Goal: Information Seeking & Learning: Learn about a topic

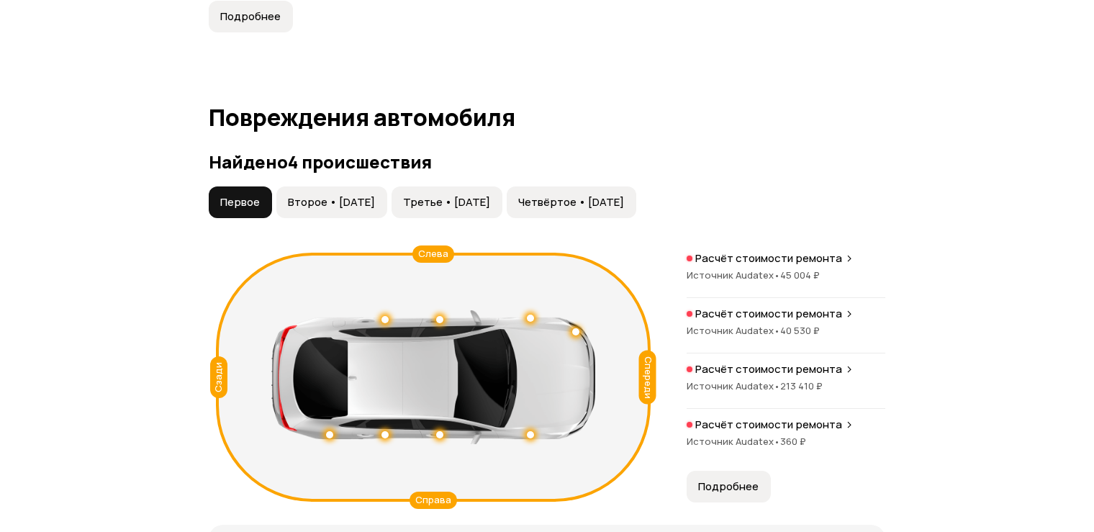
scroll to position [1583, 0]
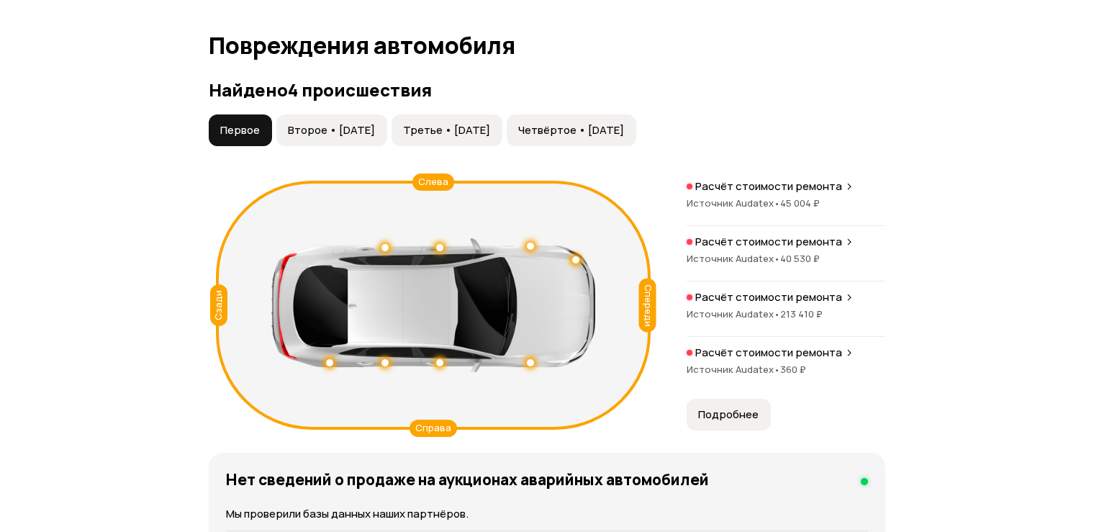
click at [328, 137] on span "Второе • [DATE]" at bounding box center [331, 130] width 87 height 14
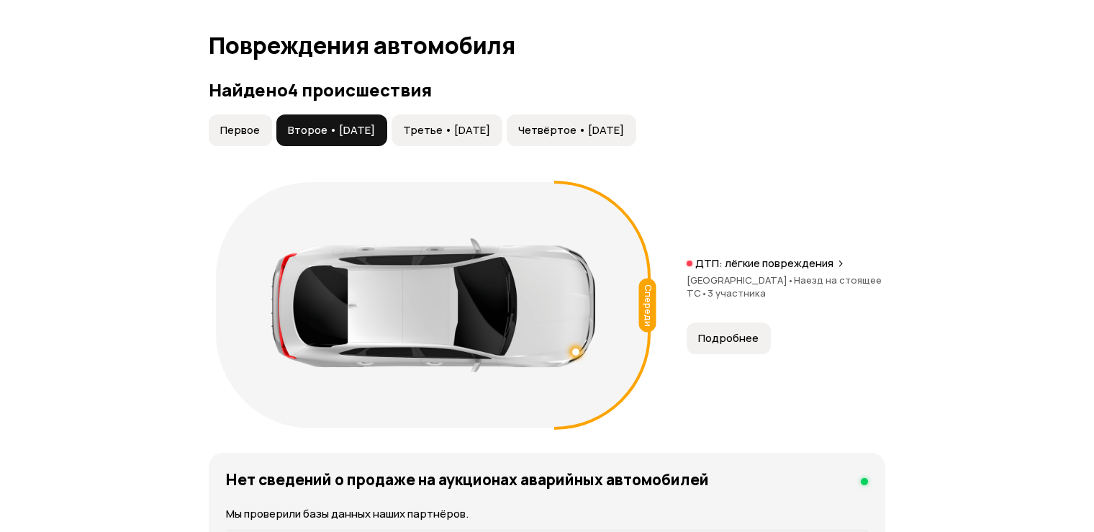
click at [411, 146] on div "Первое Второе • [DATE] Третье • [DATE] Четвёртое • [DATE]" at bounding box center [423, 130] width 432 height 32
click at [431, 137] on span "Третье • [DATE]" at bounding box center [446, 130] width 87 height 14
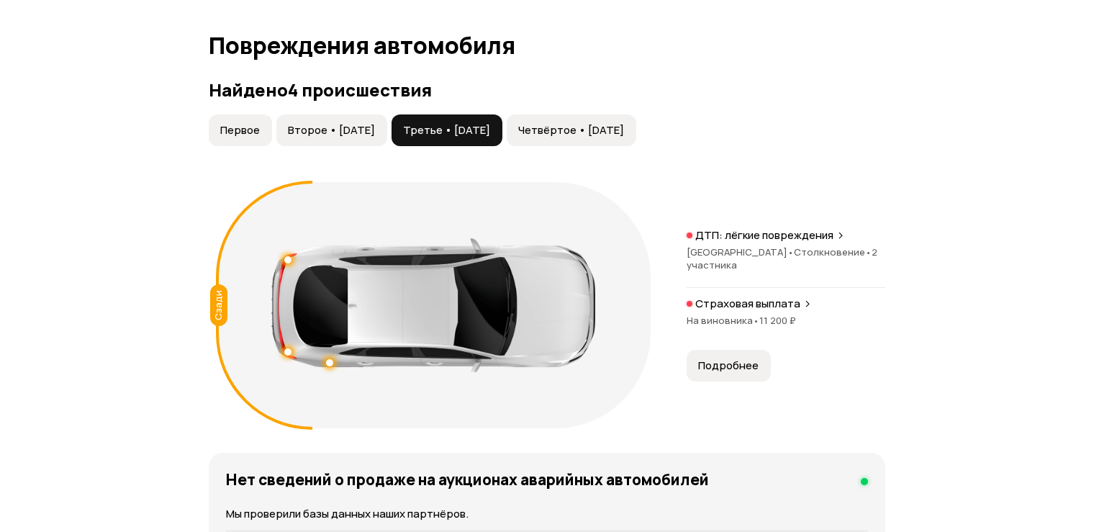
click at [610, 137] on span "Четвёртое • [DATE]" at bounding box center [571, 130] width 106 height 14
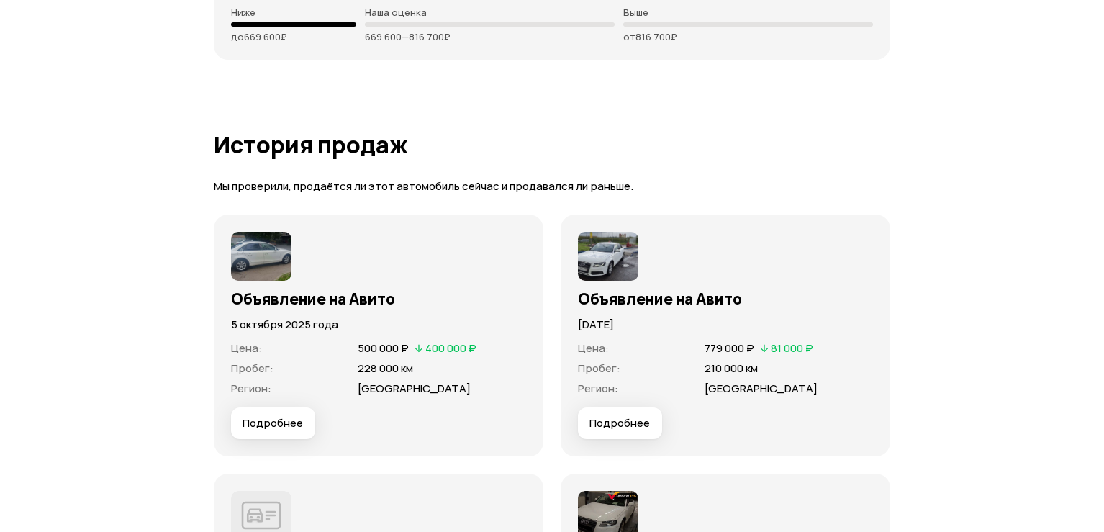
scroll to position [5110, 0]
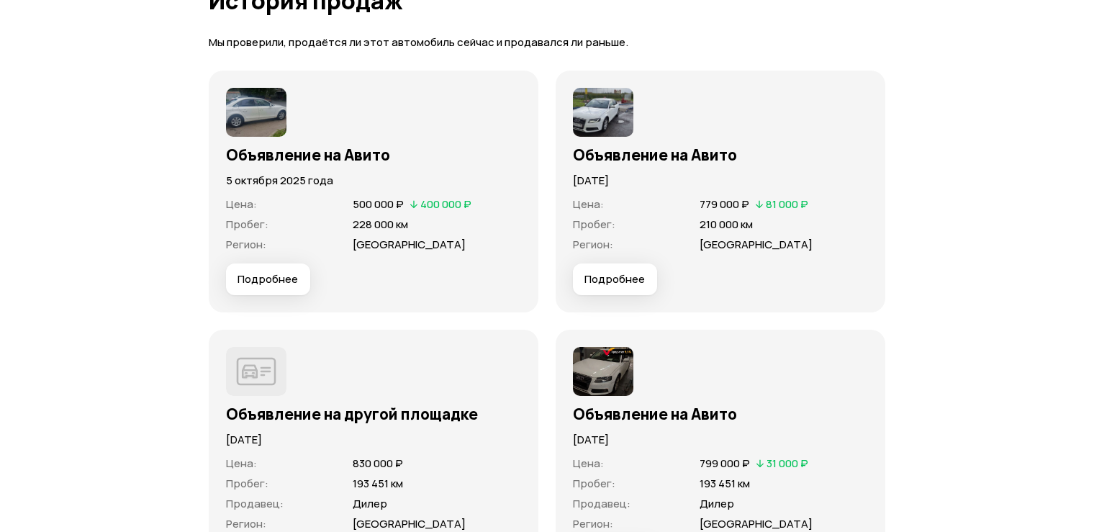
click at [258, 286] on span "Подробнее" at bounding box center [268, 279] width 60 height 14
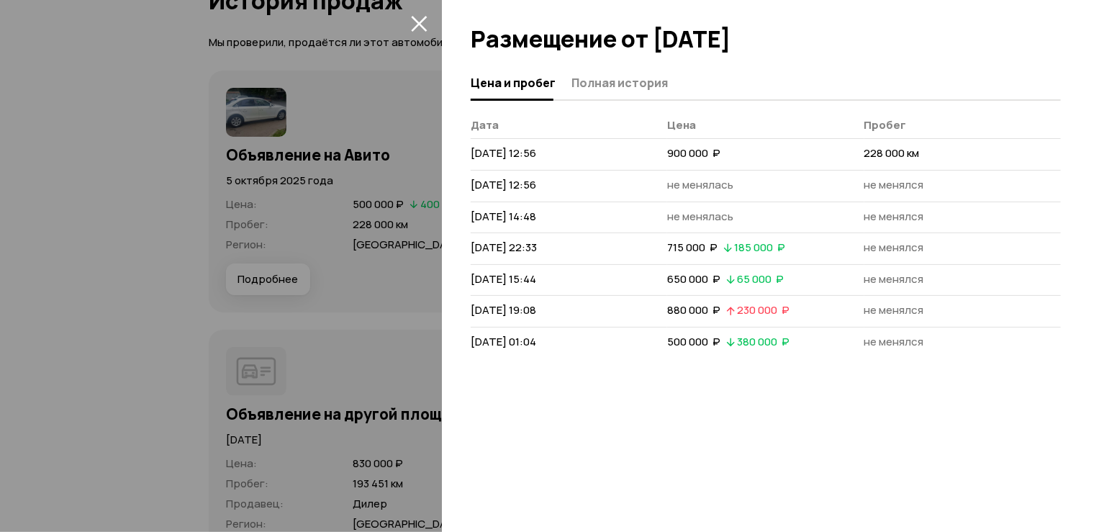
click at [374, 342] on div at bounding box center [552, 266] width 1104 height 532
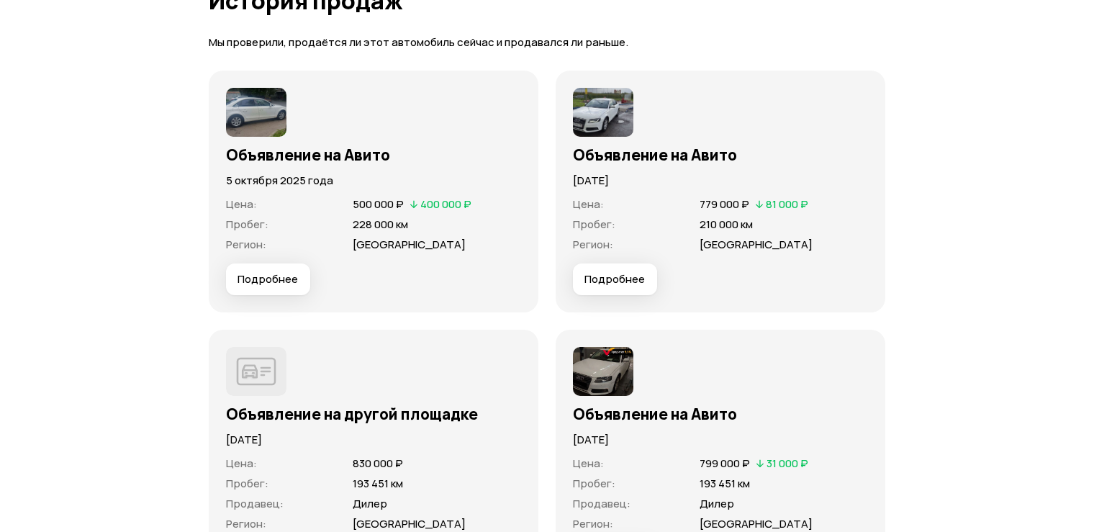
click at [296, 286] on span "Подробнее" at bounding box center [268, 279] width 60 height 14
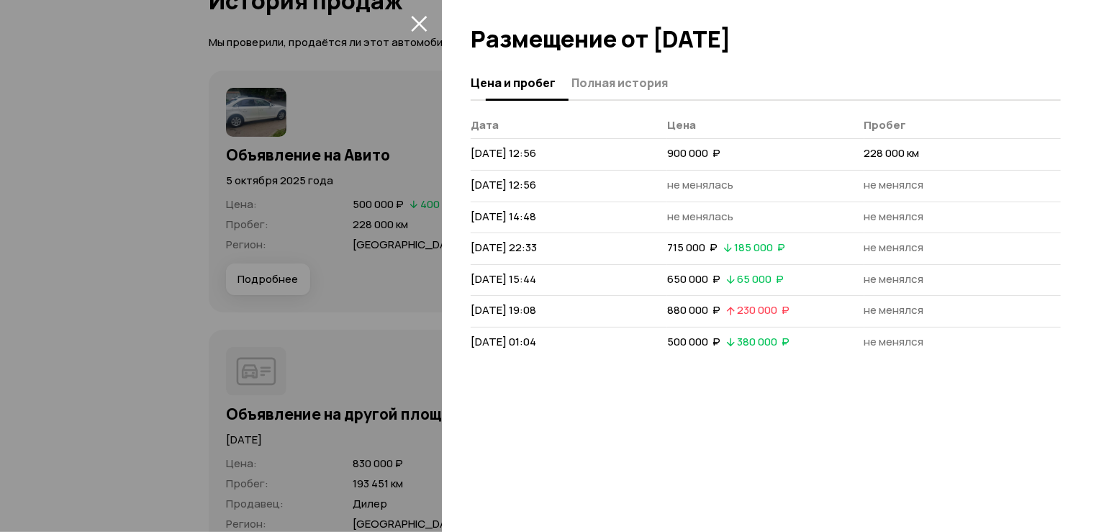
click at [595, 89] on span "Полная история" at bounding box center [619, 83] width 96 height 14
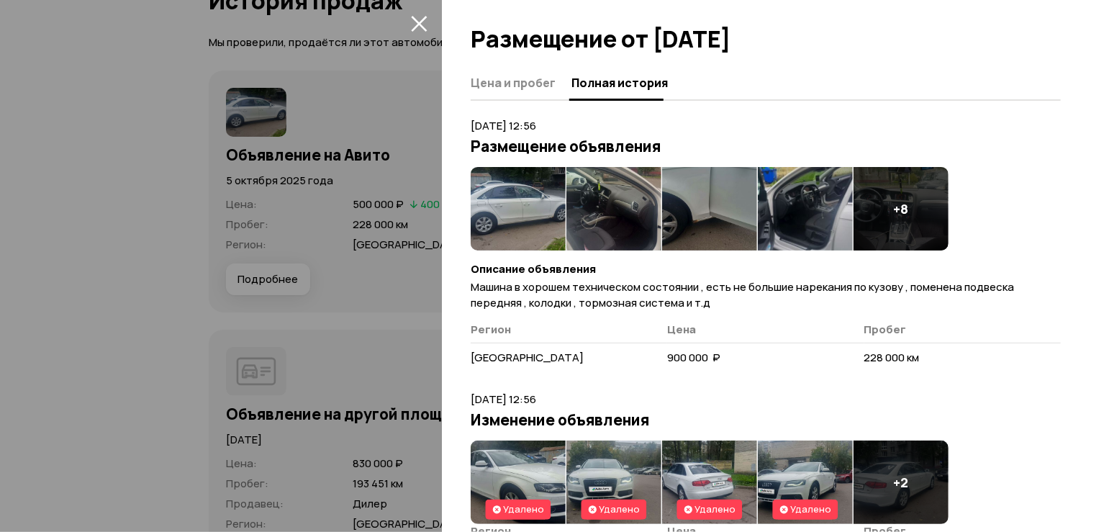
click at [520, 227] on img at bounding box center [518, 208] width 95 height 83
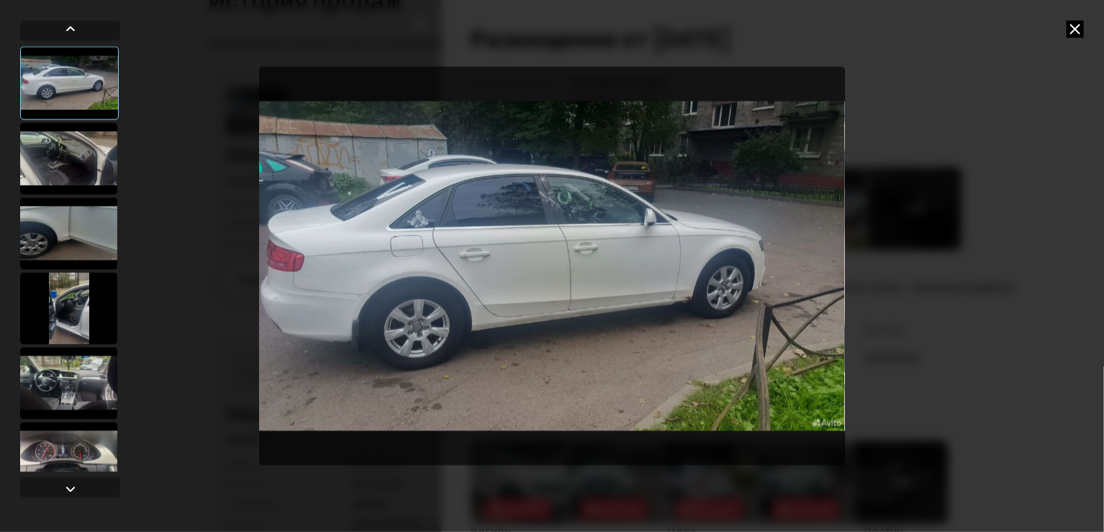
click at [785, 253] on img "Go to Slide 1" at bounding box center [551, 265] width 585 height 399
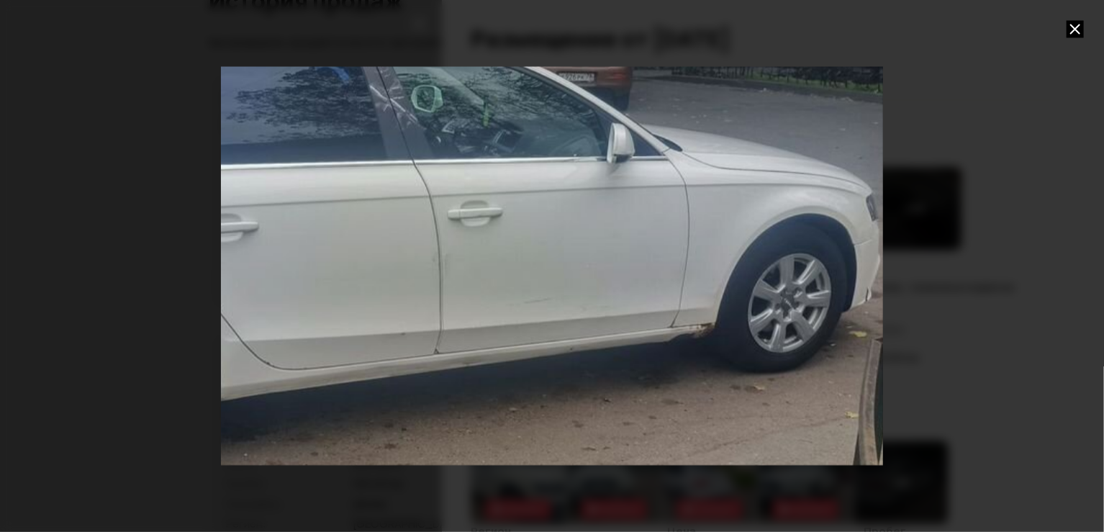
drag, startPoint x: 741, startPoint y: 279, endPoint x: 581, endPoint y: 260, distance: 161.6
click at [581, 260] on div "Go to Slide 1" at bounding box center [398, 254] width 1325 height 798
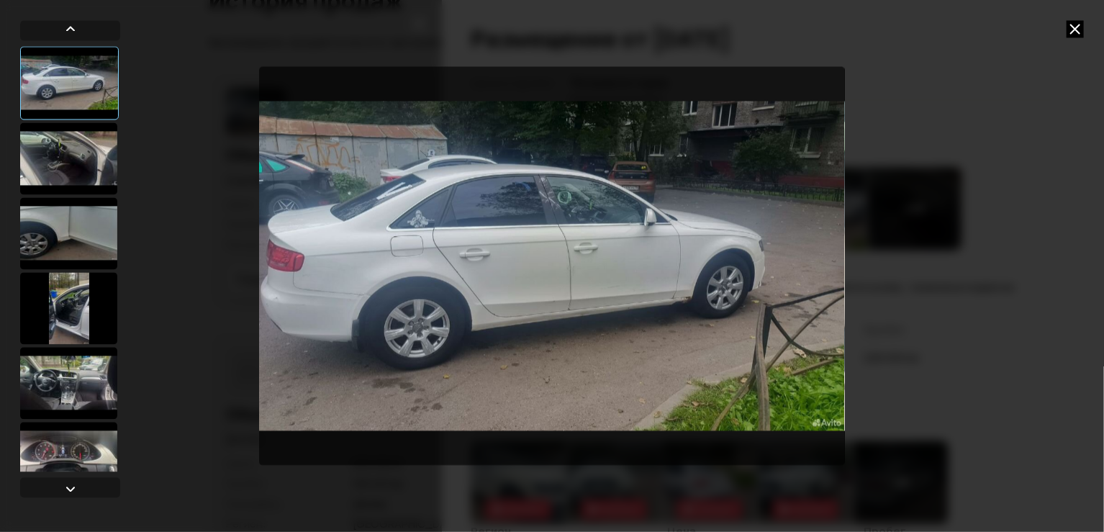
click at [65, 163] on div at bounding box center [68, 158] width 97 height 72
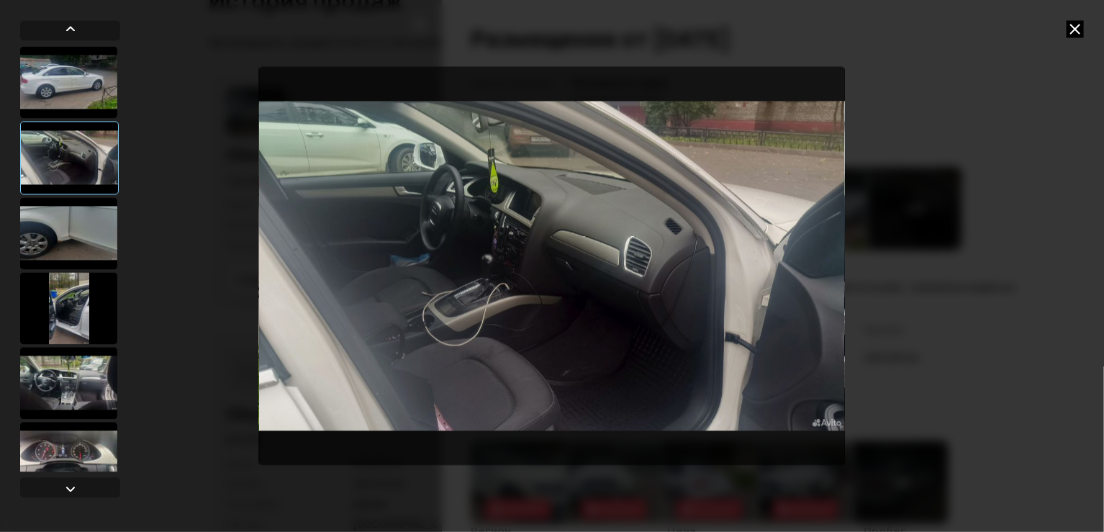
click at [71, 248] on div at bounding box center [68, 233] width 97 height 72
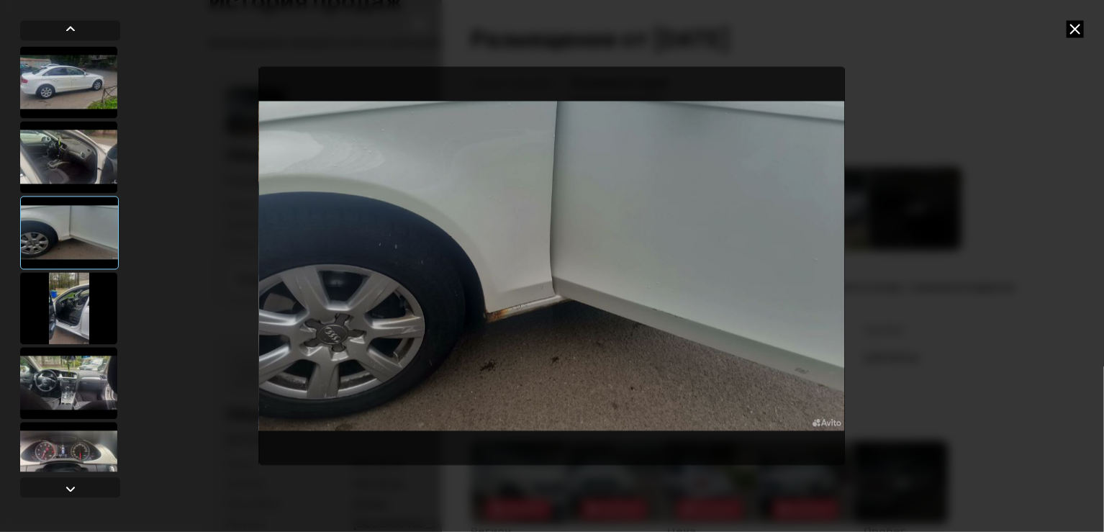
click at [53, 295] on div at bounding box center [68, 308] width 97 height 72
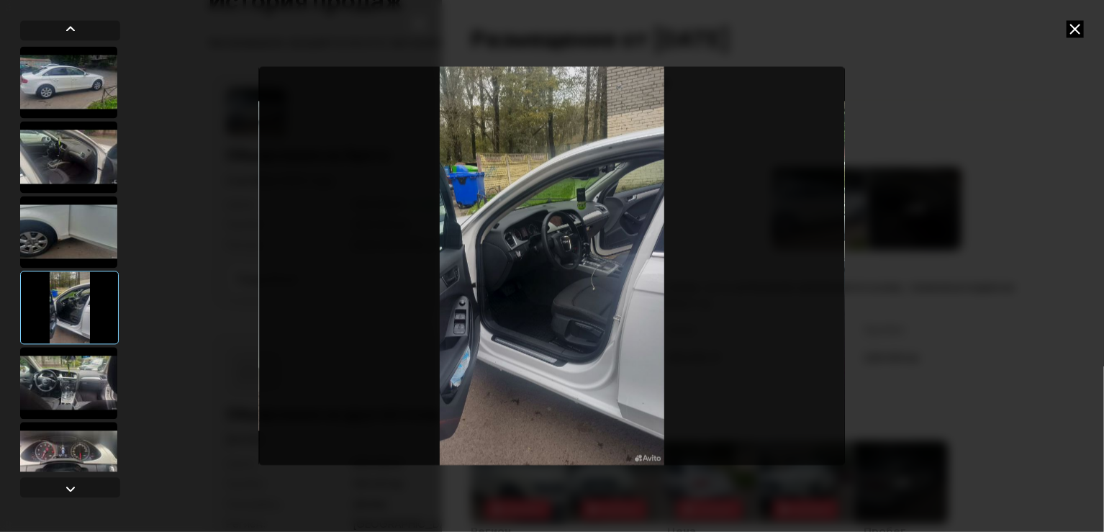
click at [56, 383] on div at bounding box center [68, 383] width 97 height 72
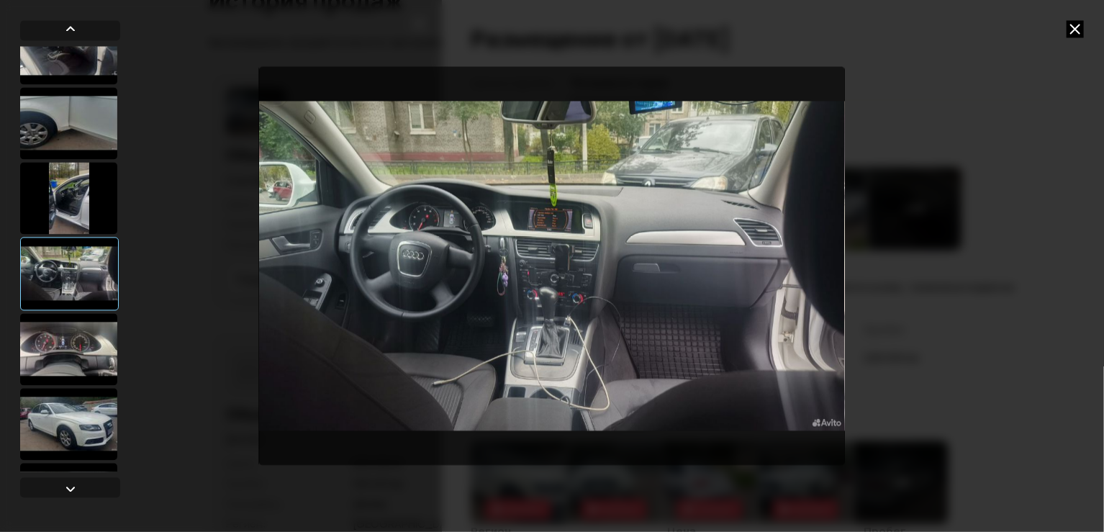
scroll to position [144, 0]
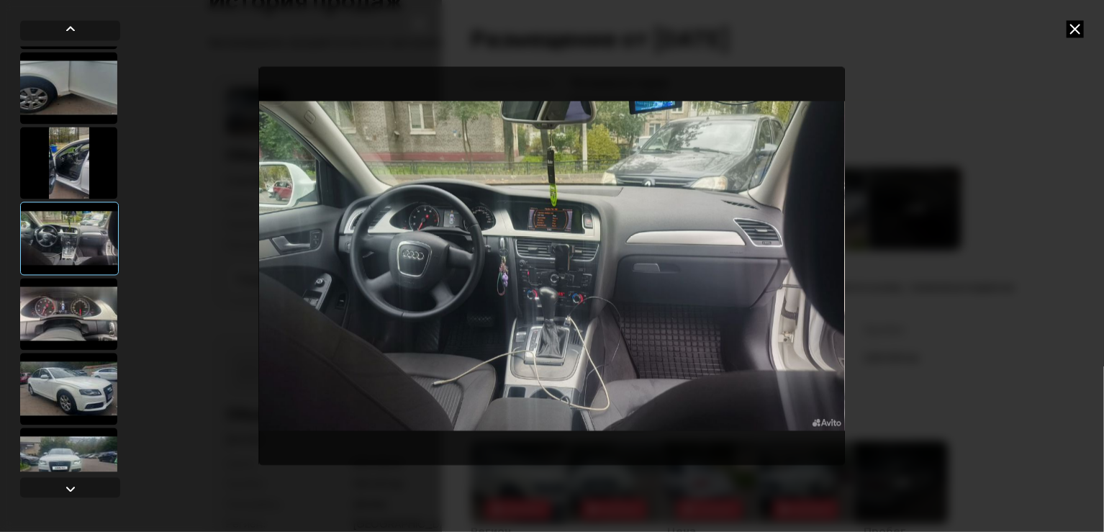
click at [59, 321] on div at bounding box center [68, 314] width 97 height 72
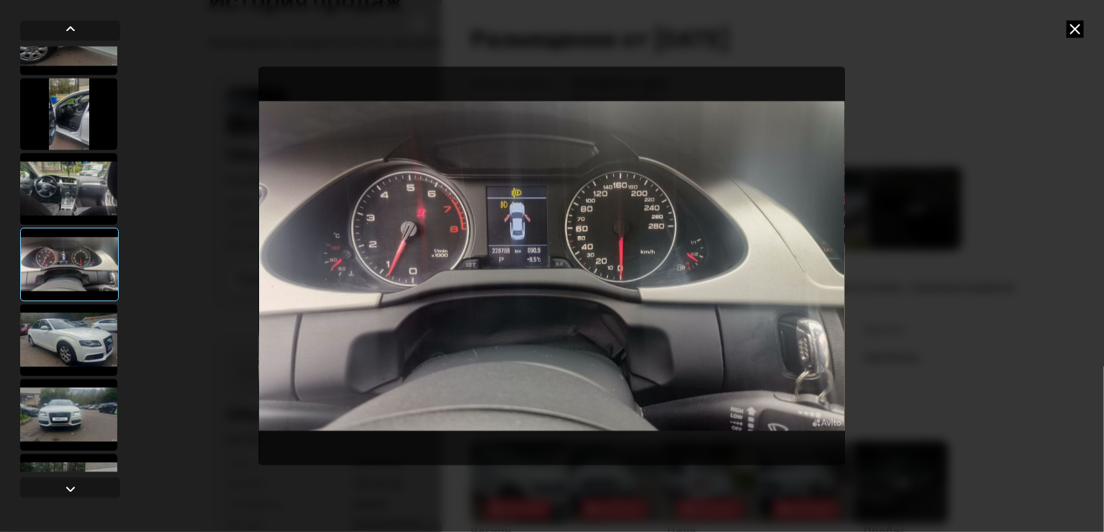
scroll to position [216, 0]
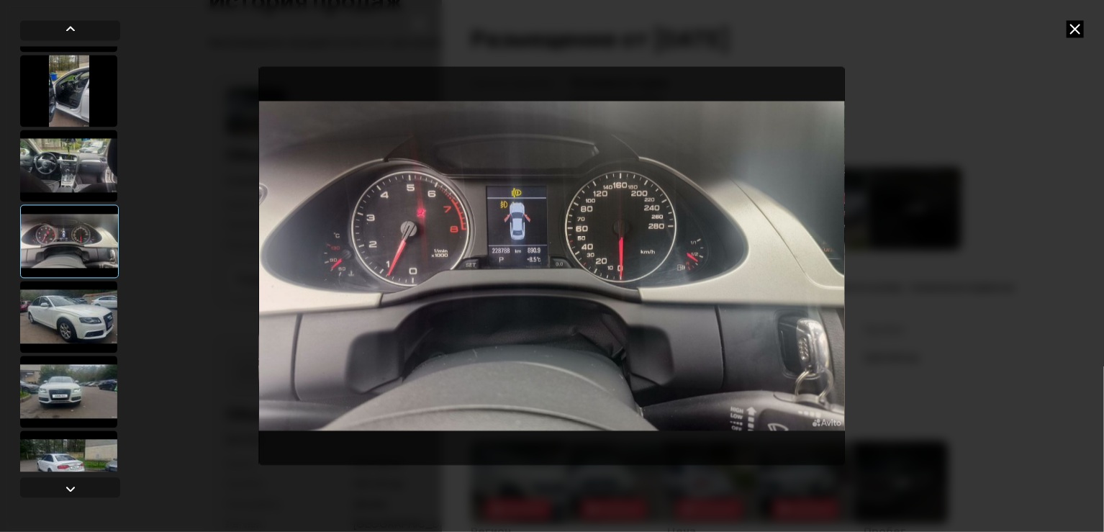
click at [73, 297] on div at bounding box center [68, 317] width 97 height 72
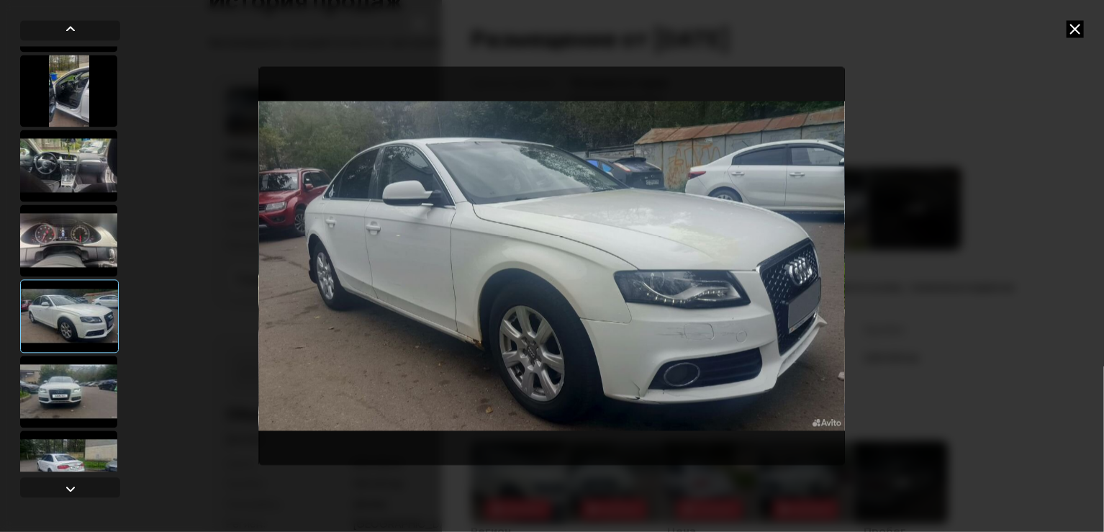
scroll to position [288, 0]
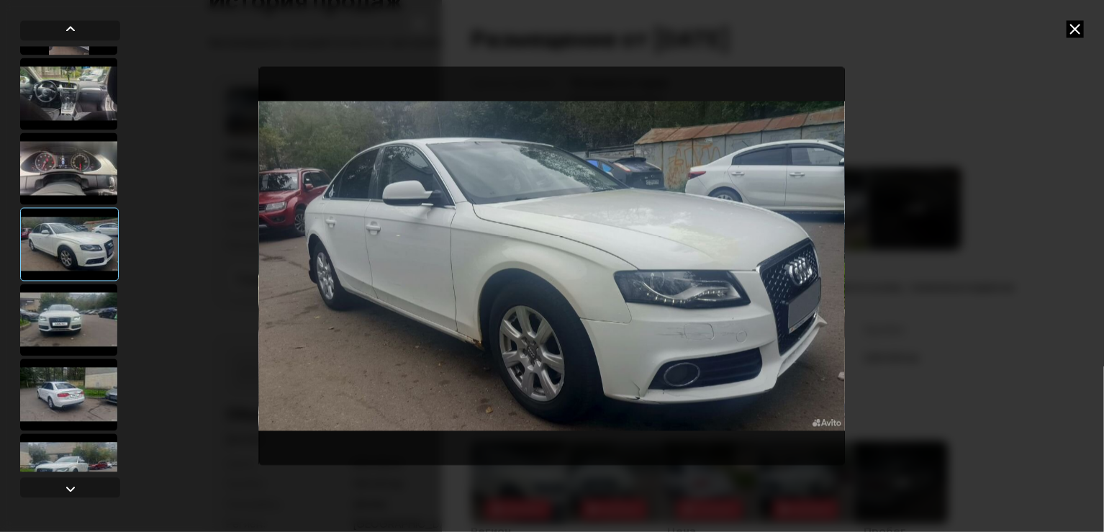
click at [73, 311] on div at bounding box center [68, 320] width 97 height 72
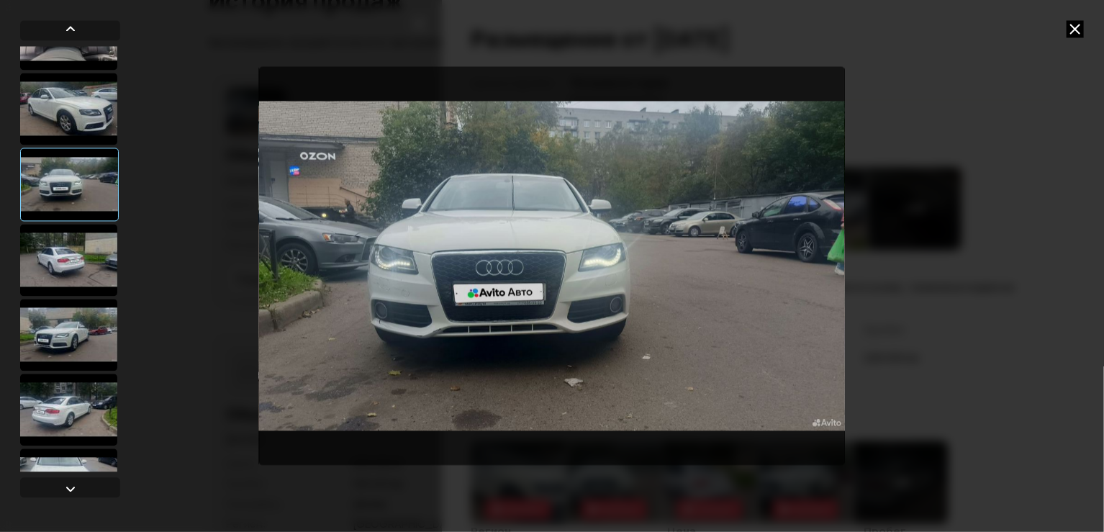
scroll to position [432, 0]
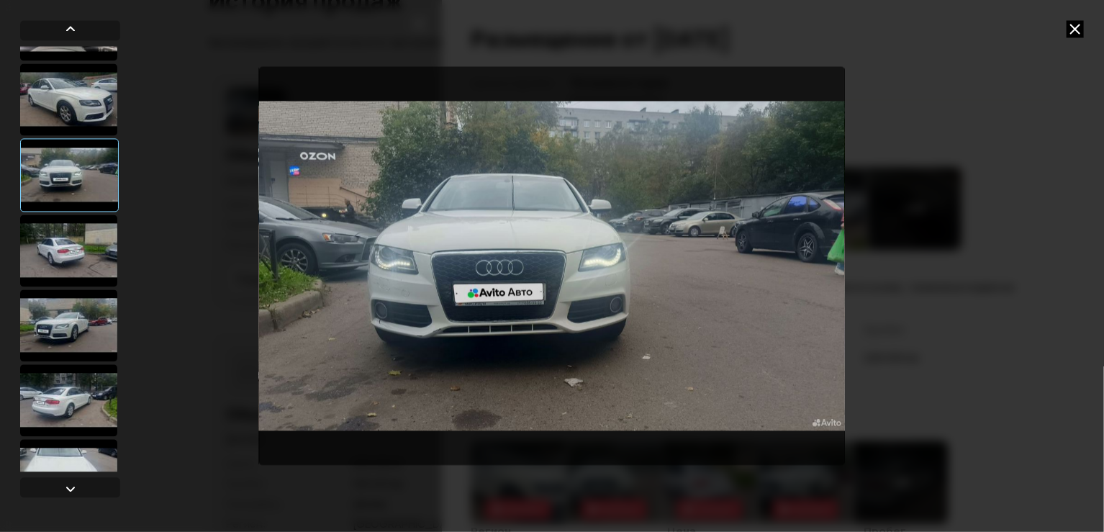
click at [86, 273] on div at bounding box center [68, 250] width 97 height 72
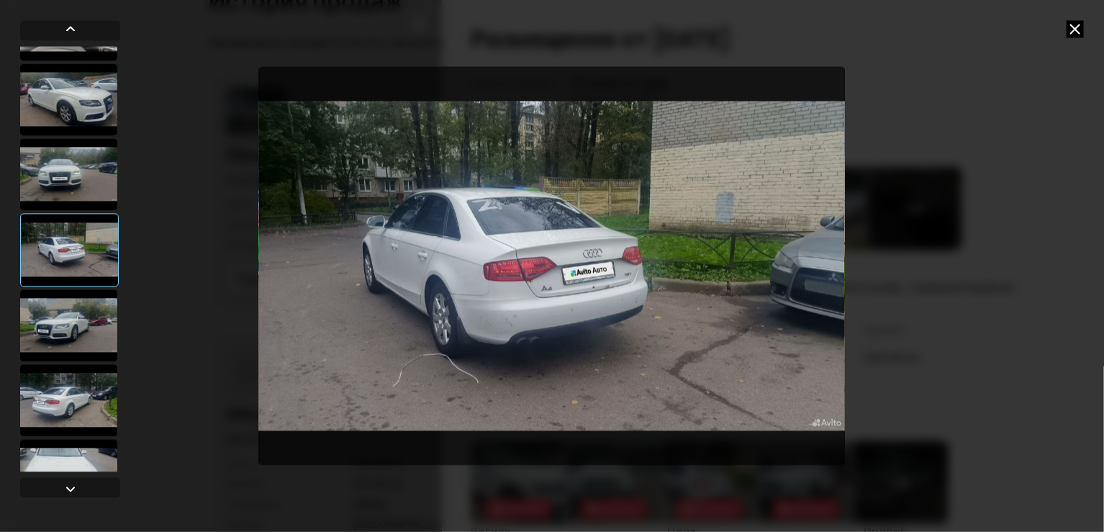
click at [86, 308] on div at bounding box center [68, 325] width 97 height 72
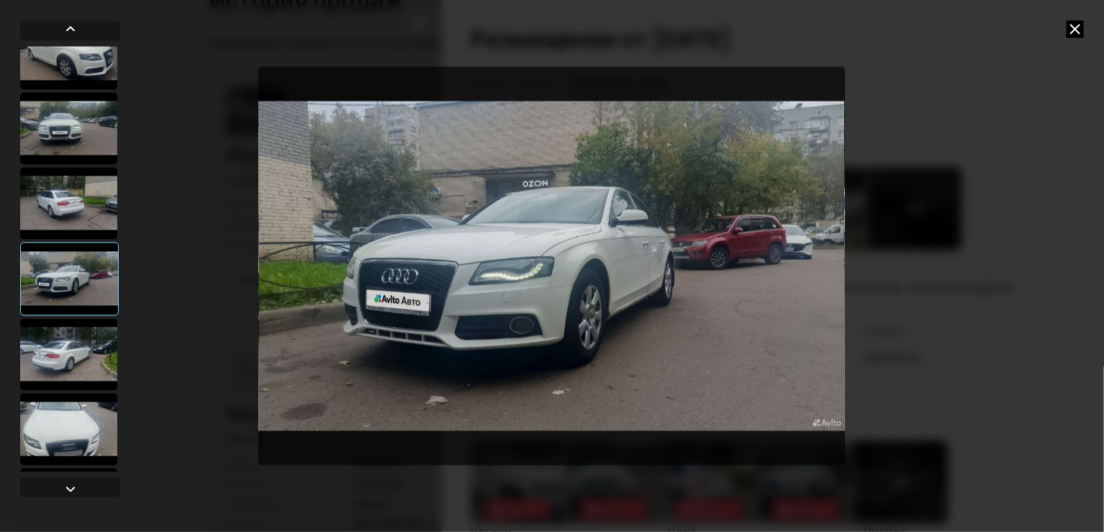
scroll to position [504, 0]
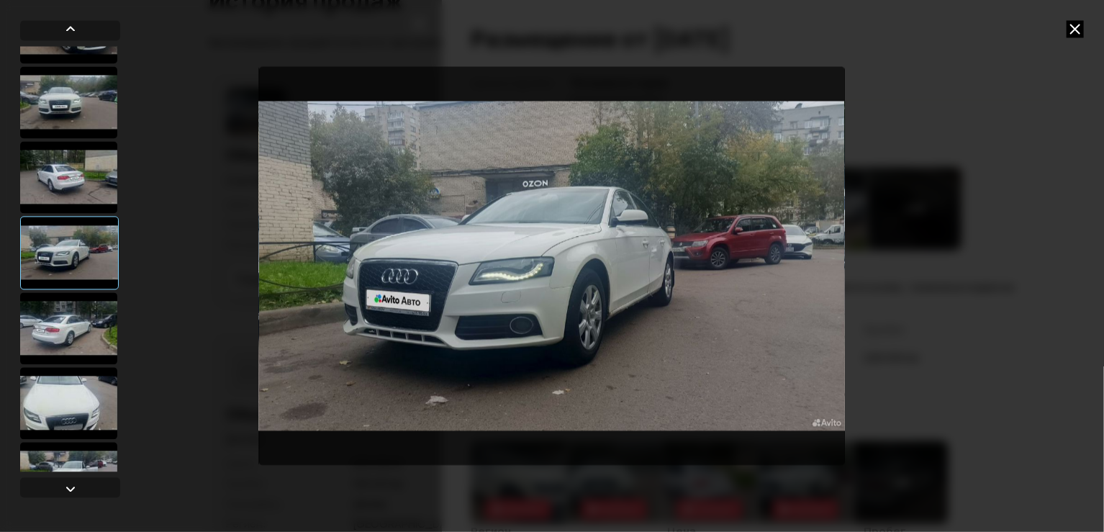
click at [86, 308] on div at bounding box center [68, 328] width 97 height 72
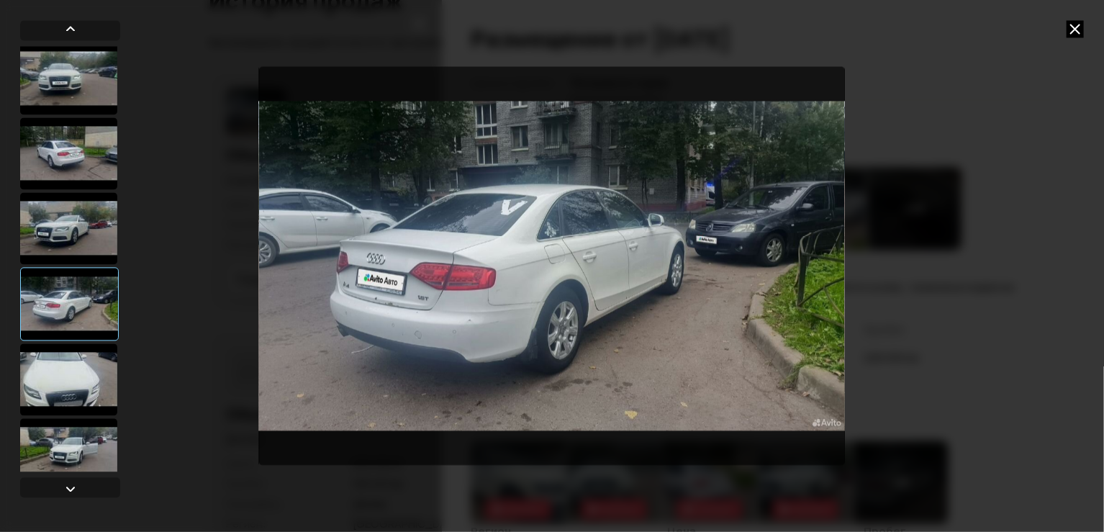
scroll to position [548, 0]
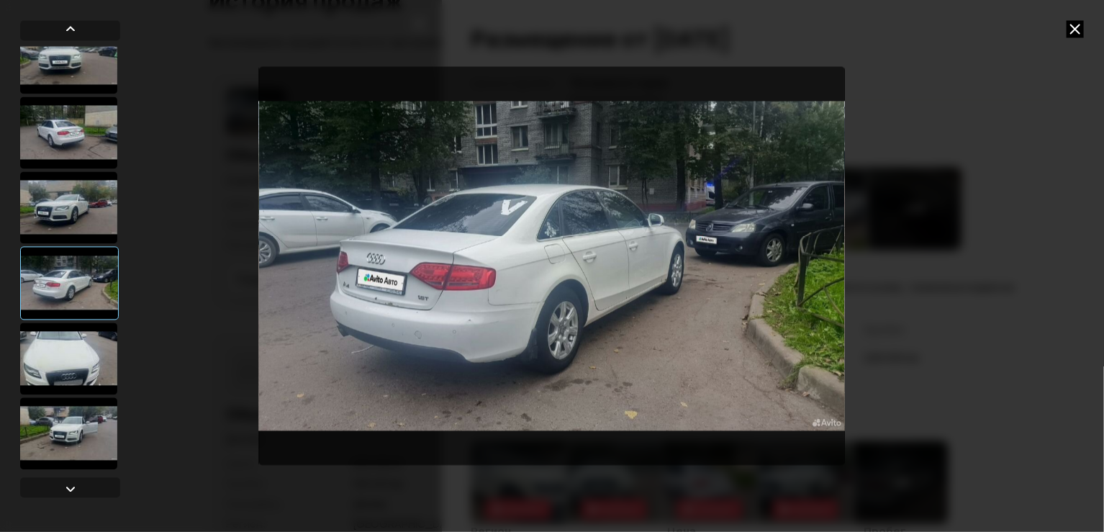
click at [81, 330] on div at bounding box center [68, 358] width 97 height 72
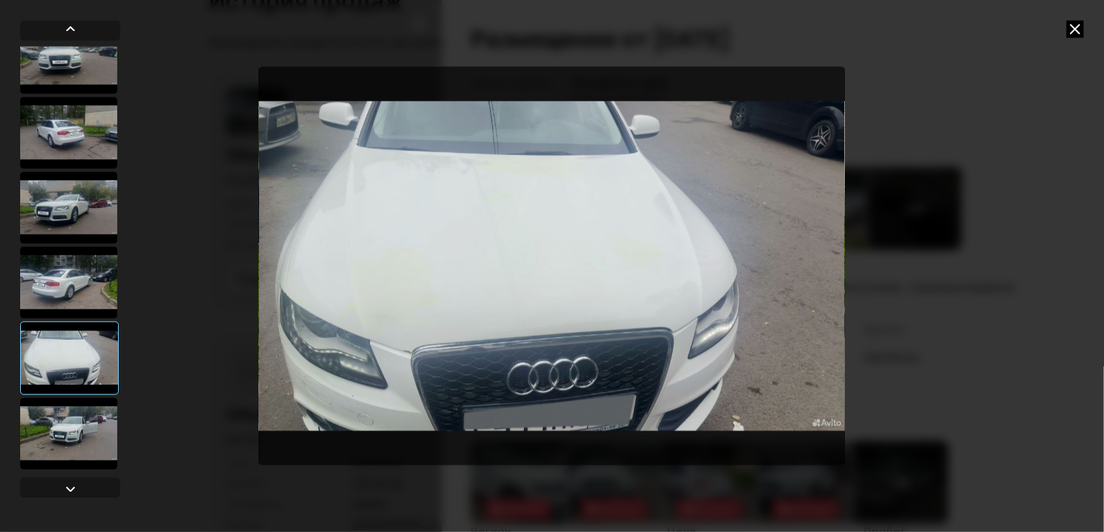
click at [88, 427] on div at bounding box center [68, 433] width 97 height 72
